Goal: Task Accomplishment & Management: Complete application form

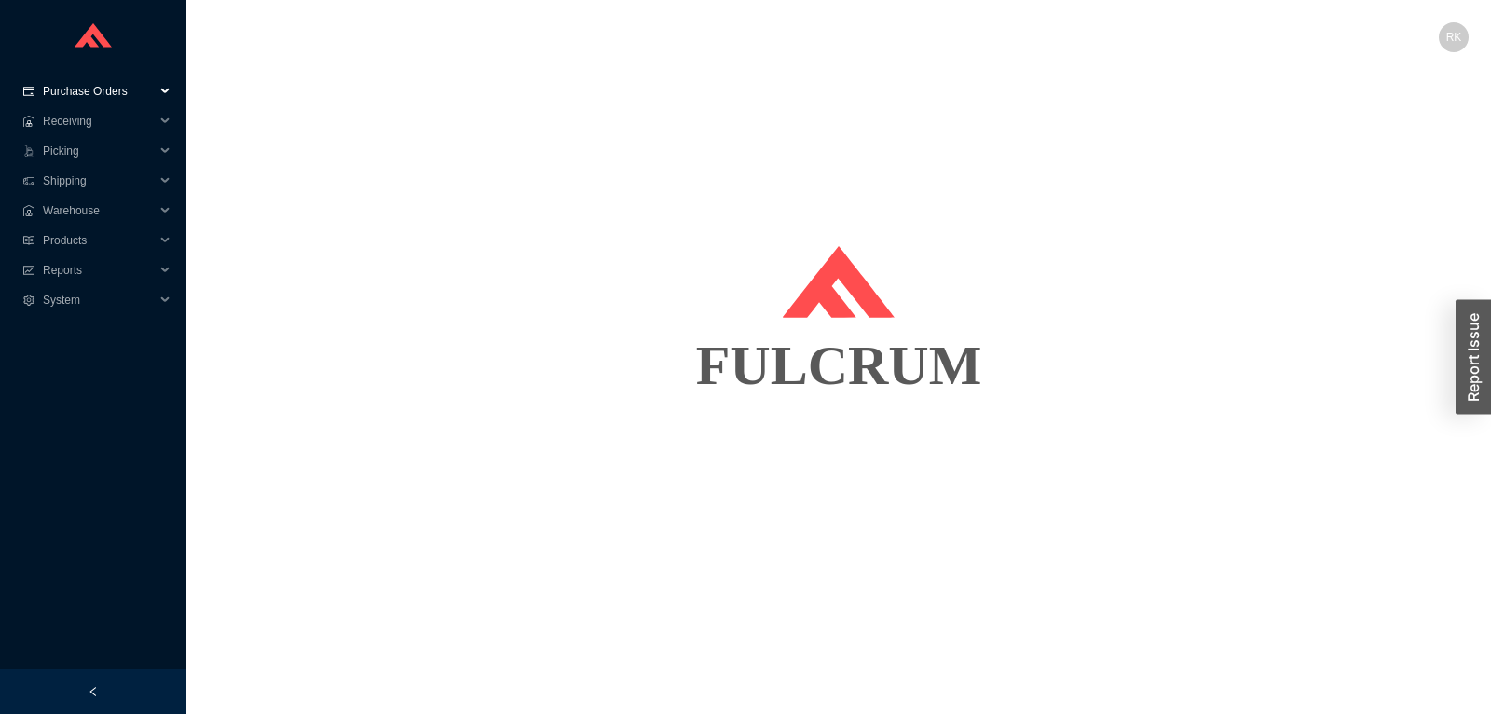
click at [114, 92] on span "Purchase Orders" at bounding box center [99, 91] width 112 height 30
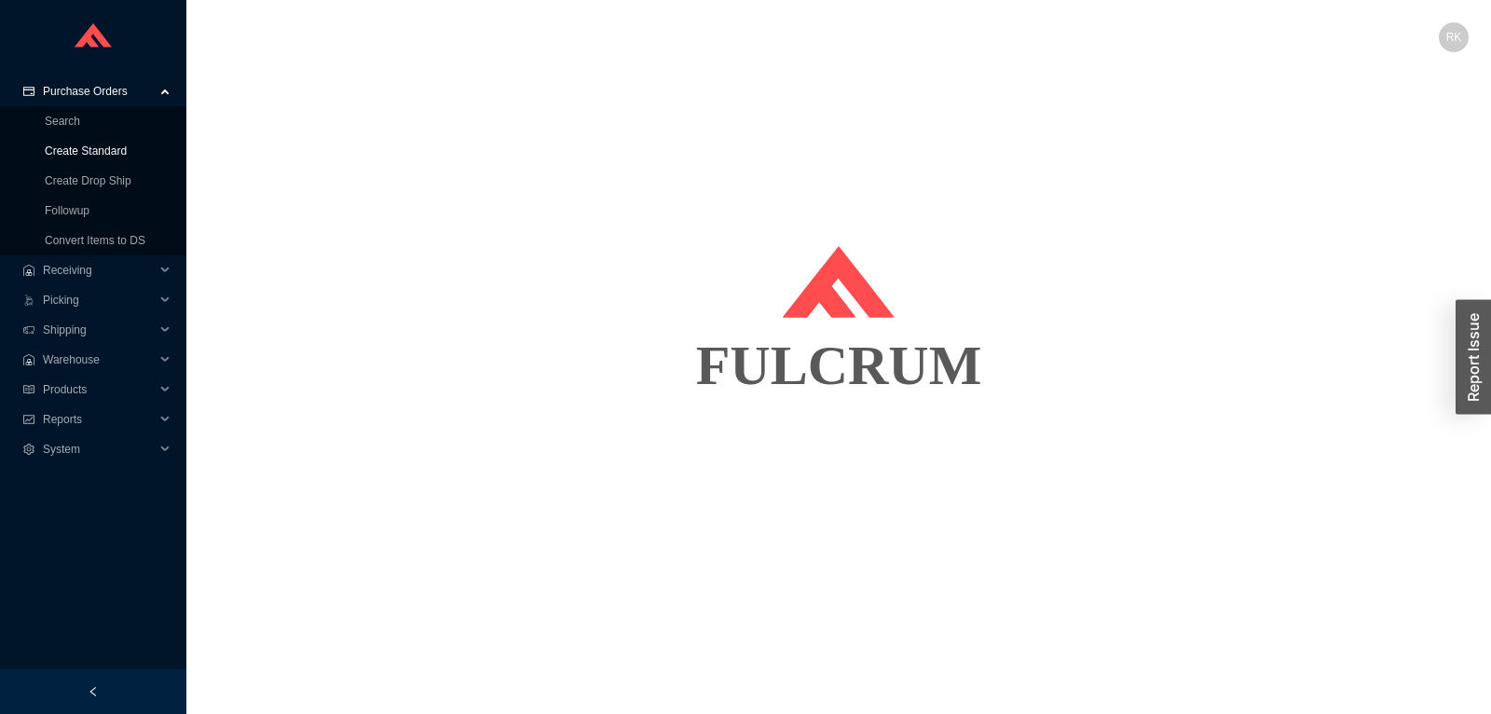
click at [90, 152] on link "Create Standard" at bounding box center [86, 150] width 82 height 13
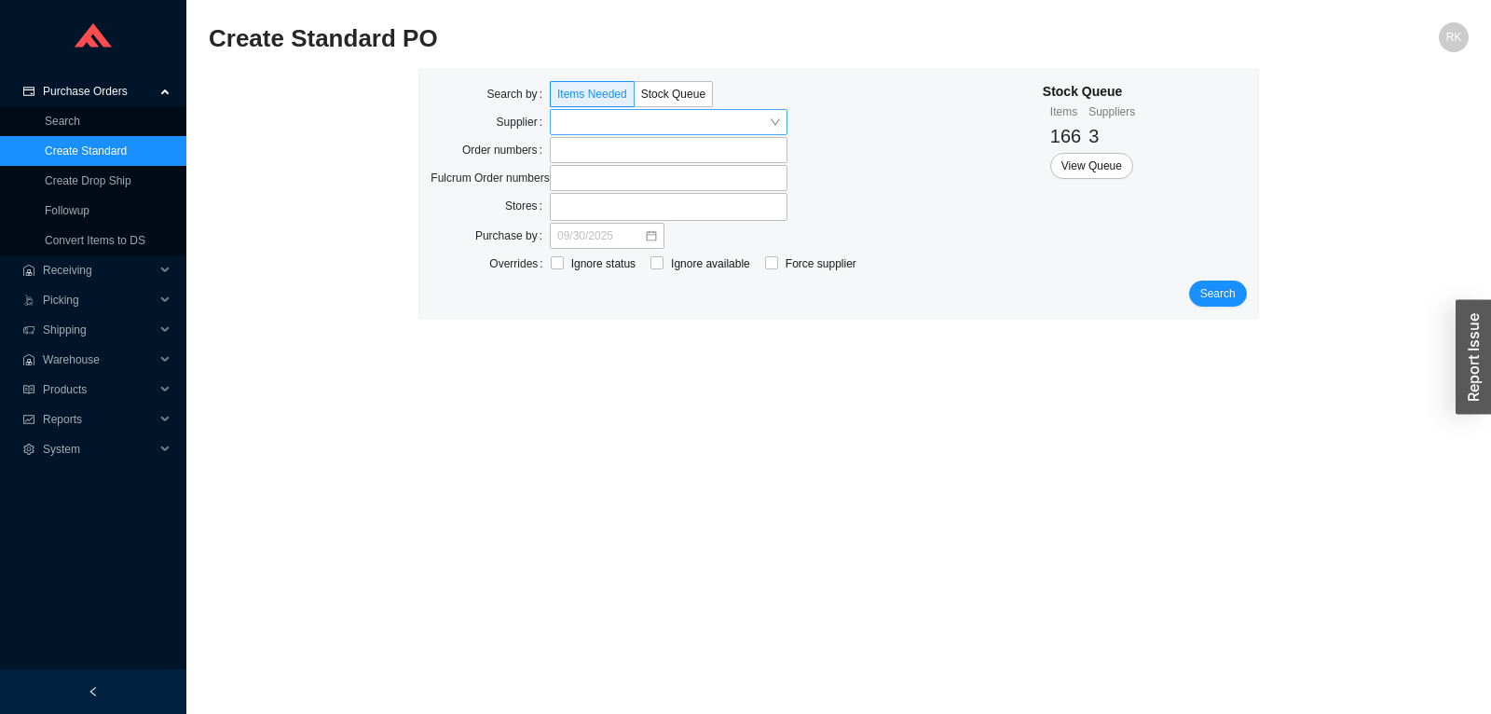
click at [648, 119] on input "search" at bounding box center [663, 122] width 212 height 24
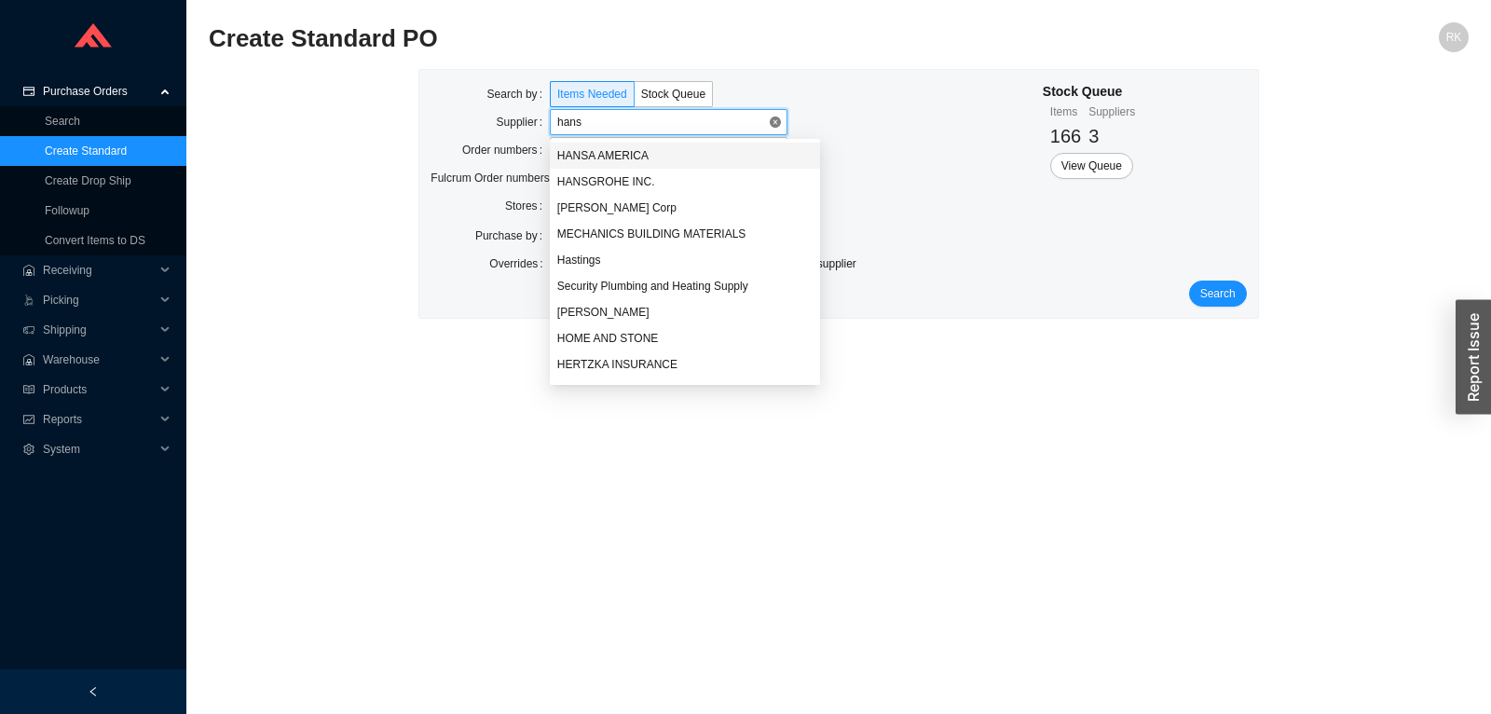
type input "hansg"
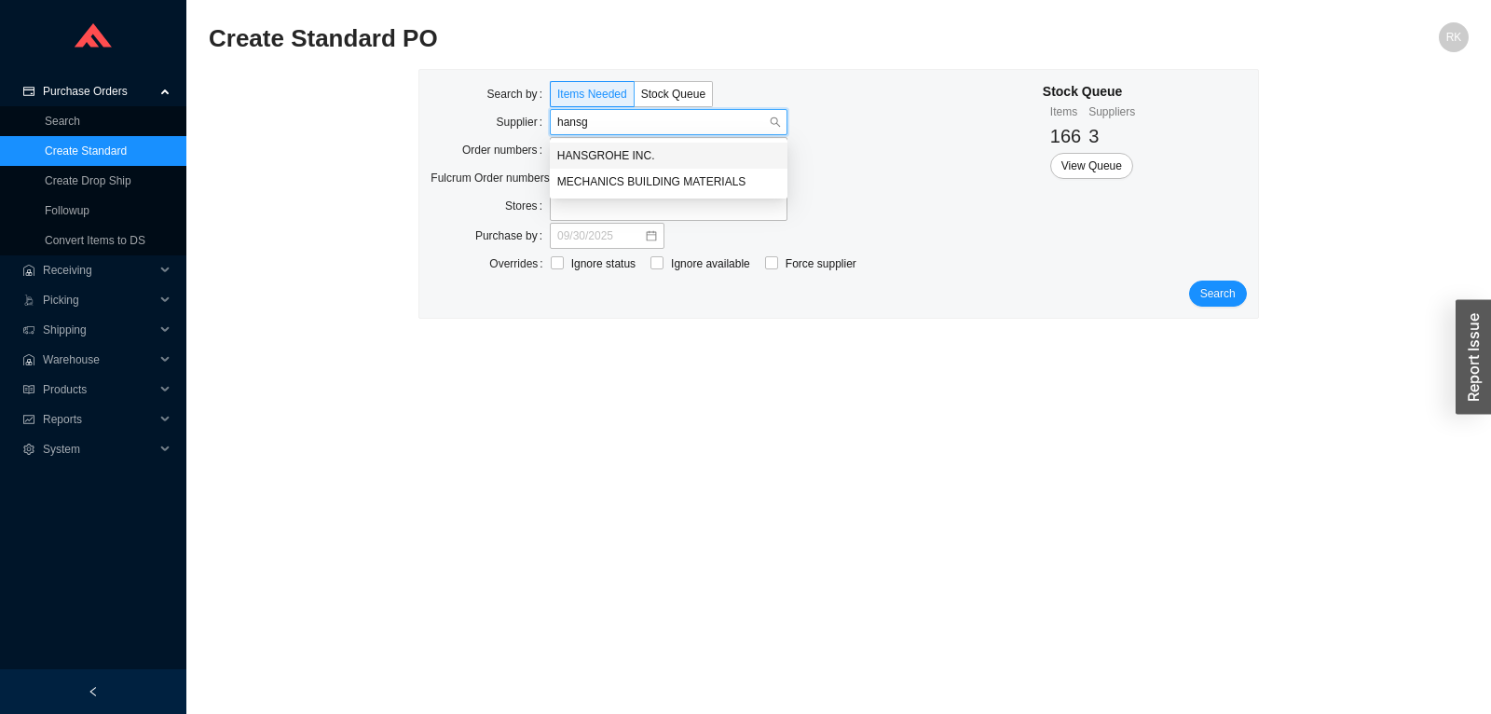
click at [599, 147] on div "HANSGROHE INC." at bounding box center [668, 155] width 223 height 17
click at [1219, 295] on span "Search" at bounding box center [1217, 293] width 35 height 19
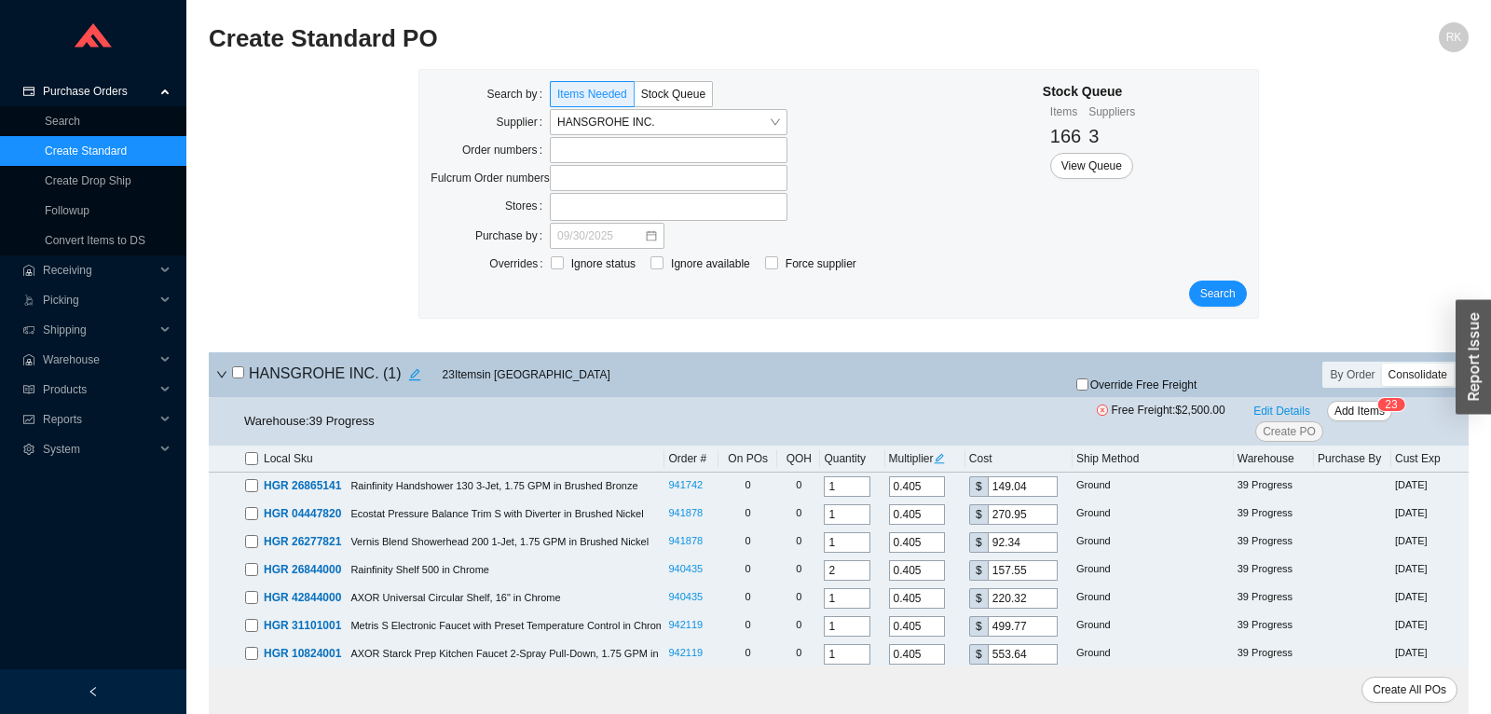
click at [242, 376] on input "checkbox" at bounding box center [238, 372] width 12 height 12
checkbox input "true"
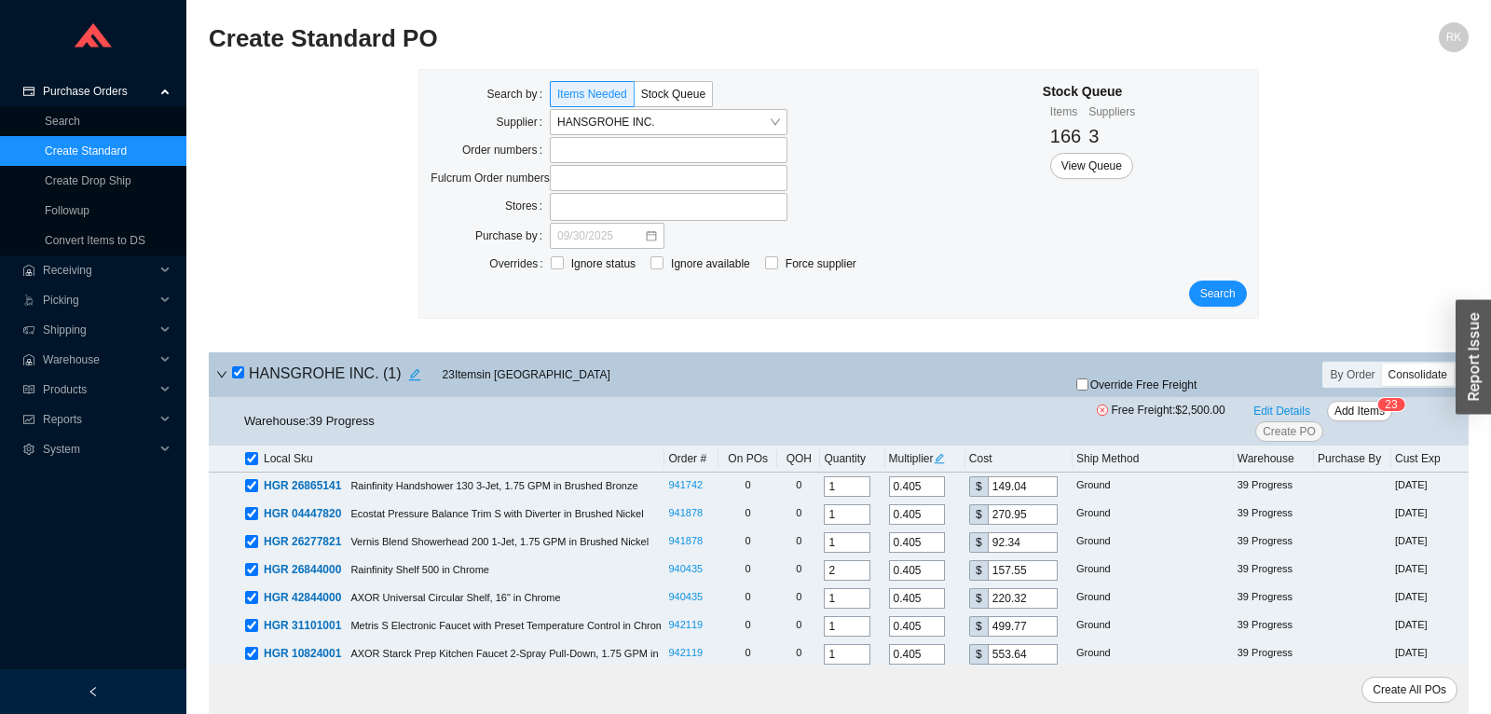
checkbox input "true"
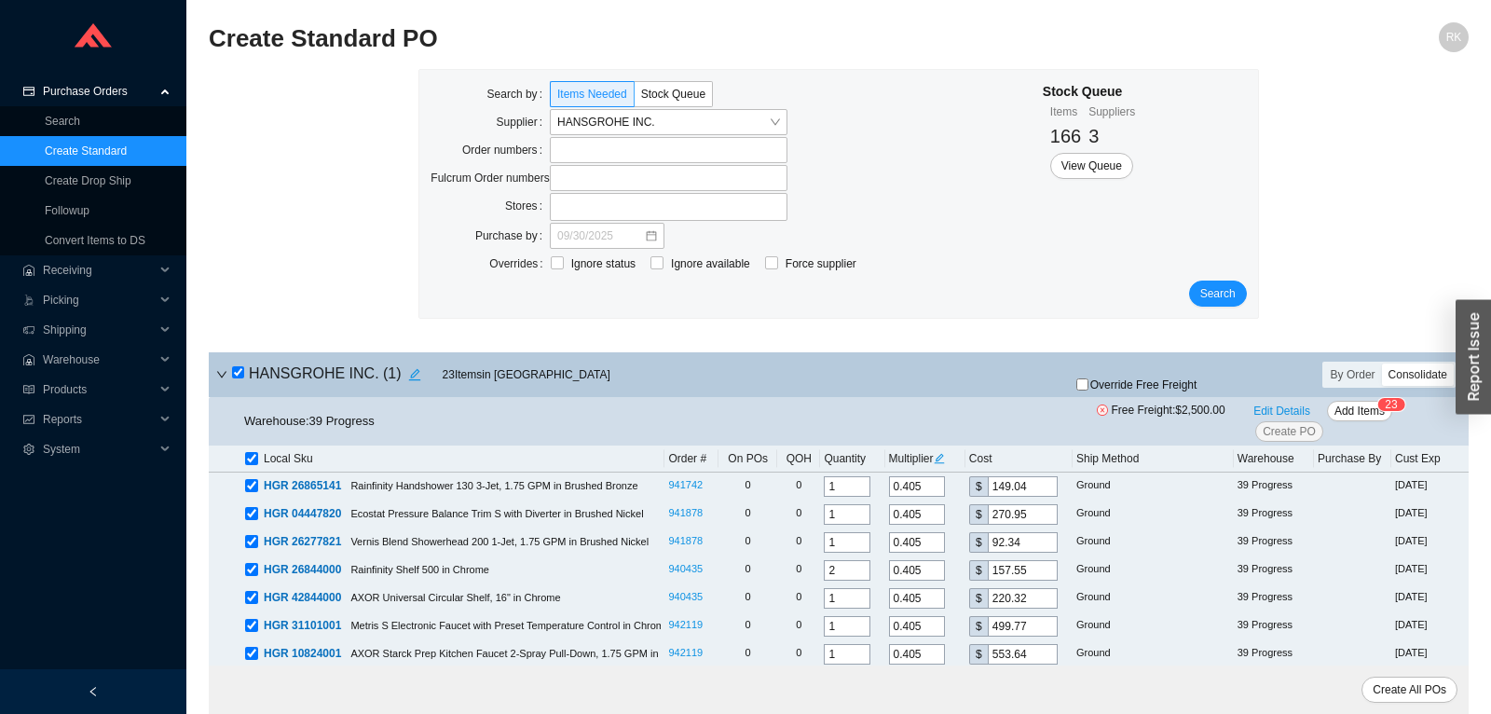
checkbox input "true"
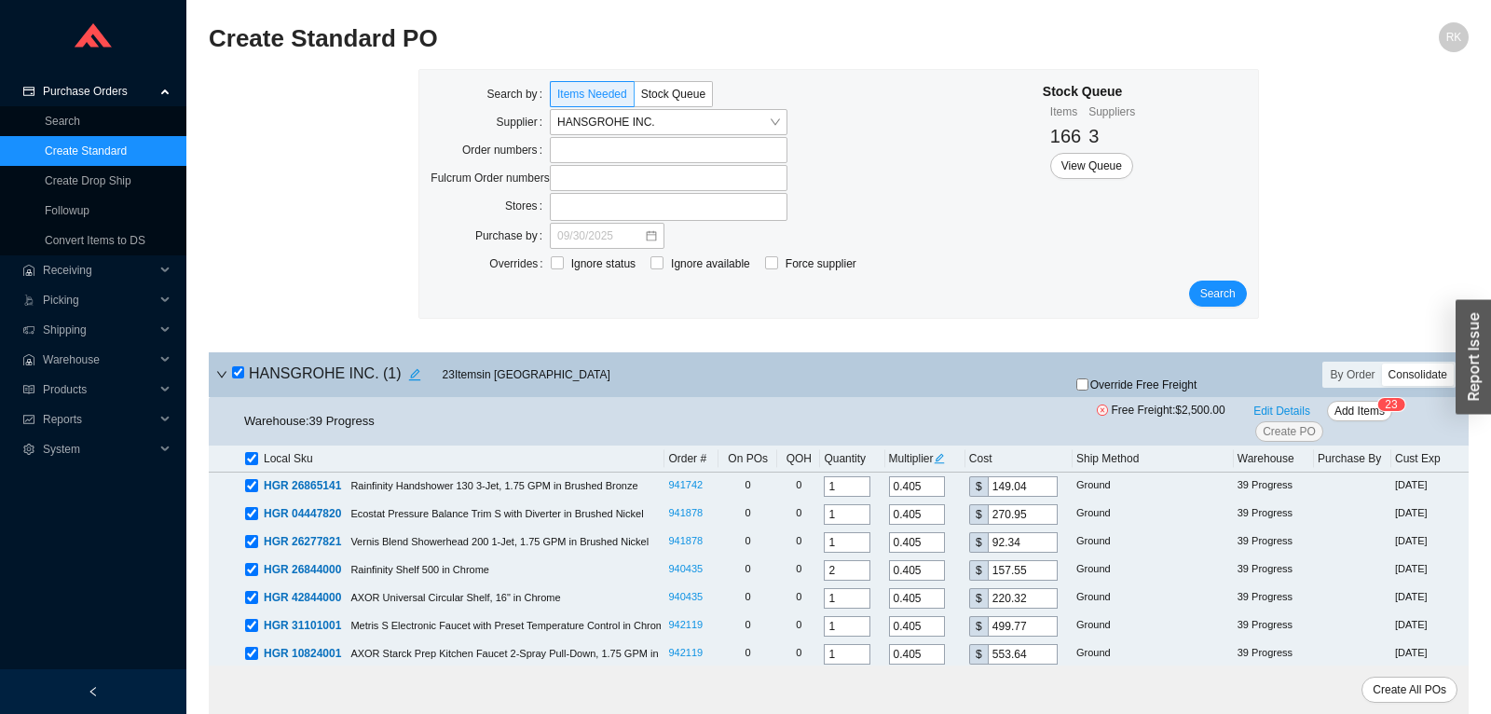
checkbox input "true"
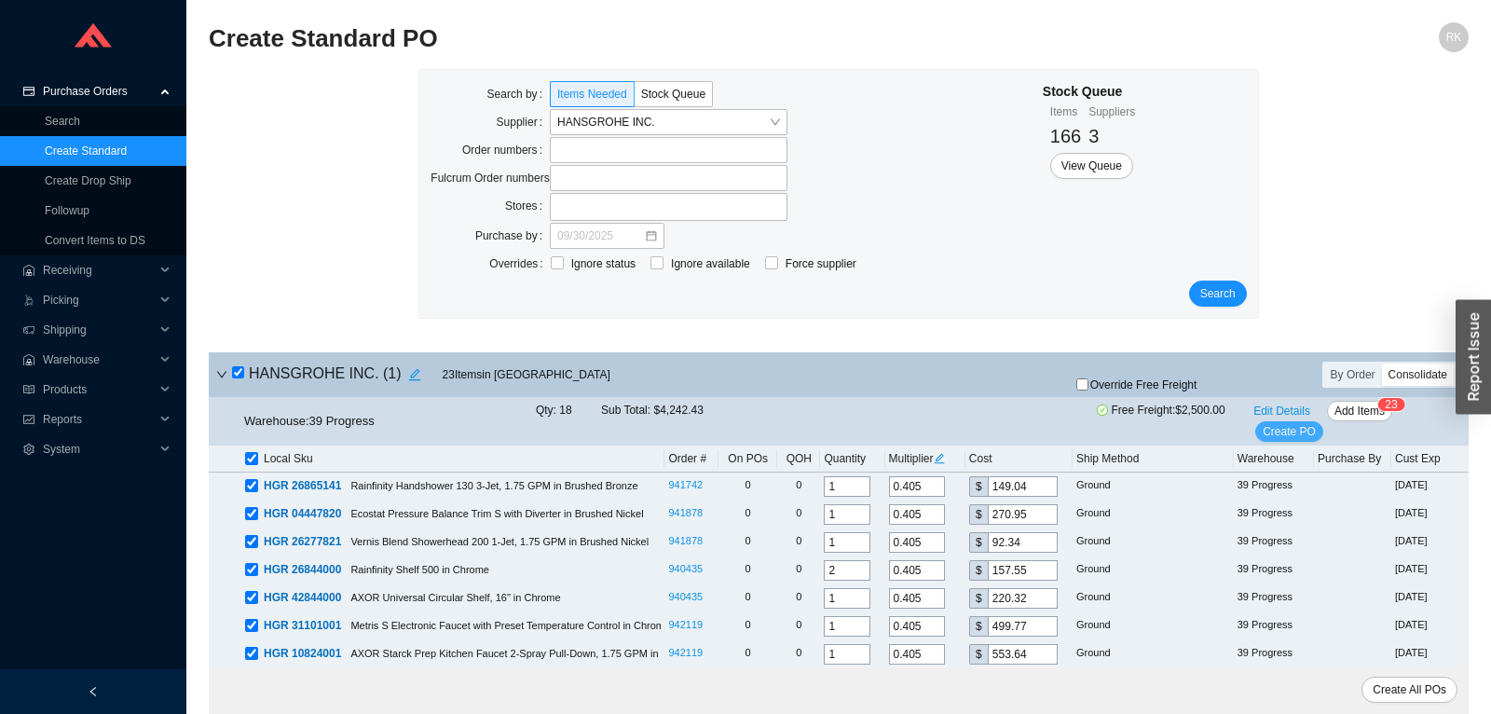
click at [1287, 436] on span "Create PO" at bounding box center [1289, 431] width 53 height 19
